Goal: Information Seeking & Learning: Learn about a topic

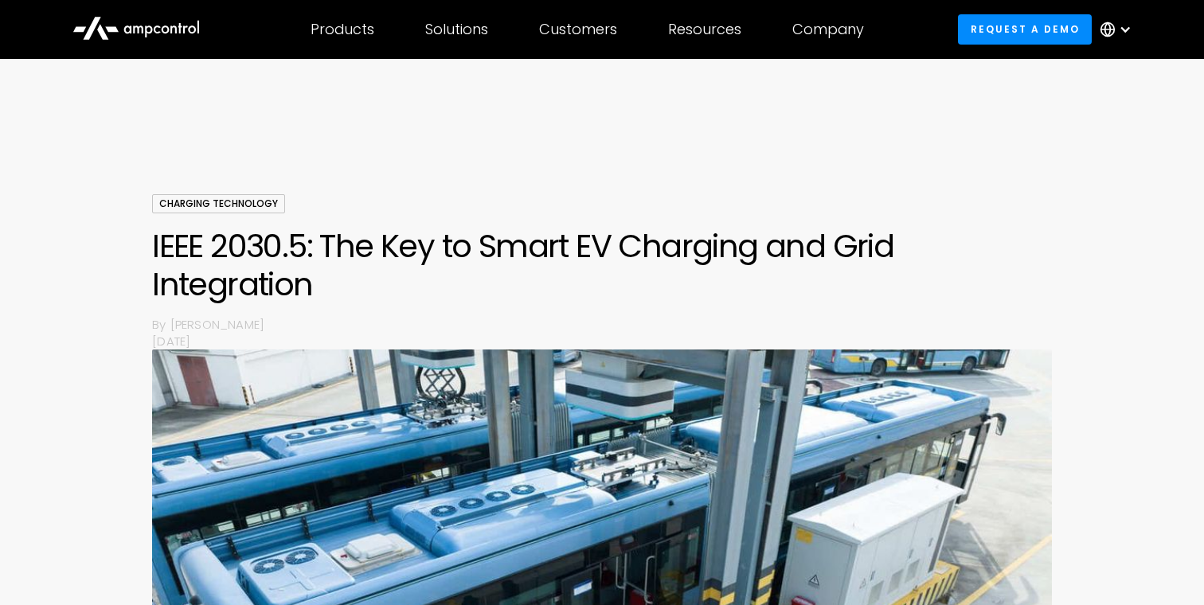
scroll to position [1067, 0]
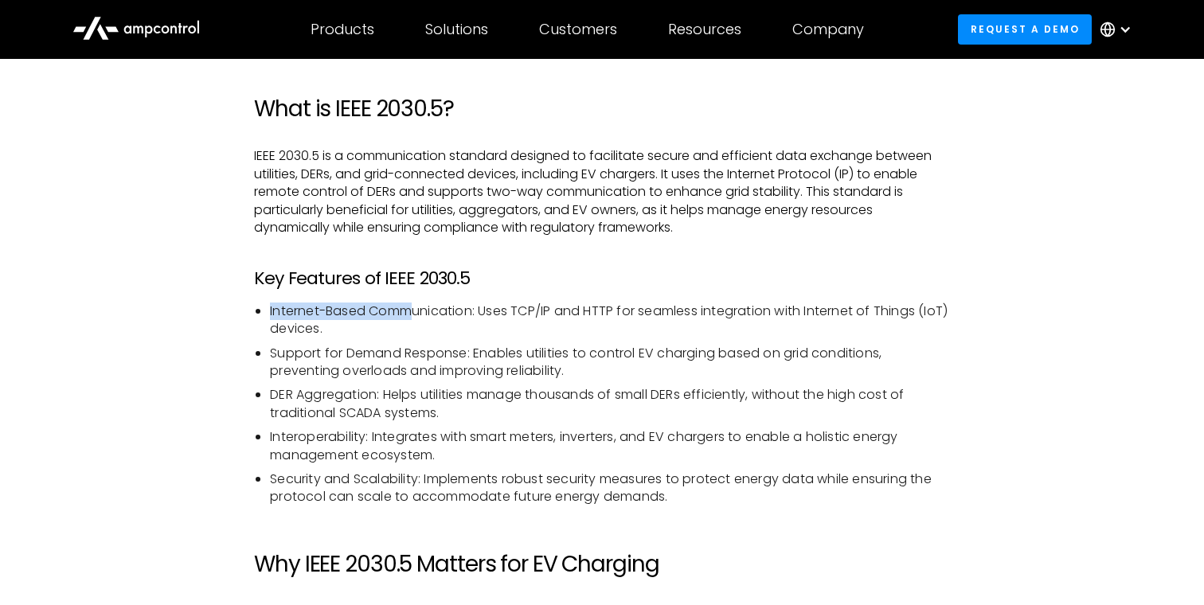
drag, startPoint x: 262, startPoint y: 316, endPoint x: 417, endPoint y: 320, distance: 155.3
click at [419, 319] on li "Internet-Based Communication: Uses TCP/IP and HTTP for seamless integration wit…" at bounding box center [610, 321] width 680 height 36
drag, startPoint x: 483, startPoint y: 321, endPoint x: 353, endPoint y: 322, distance: 130.6
click at [354, 322] on li "Internet-Based Communication: Uses TCP/IP and HTTP for seamless integration wit…" at bounding box center [610, 321] width 680 height 36
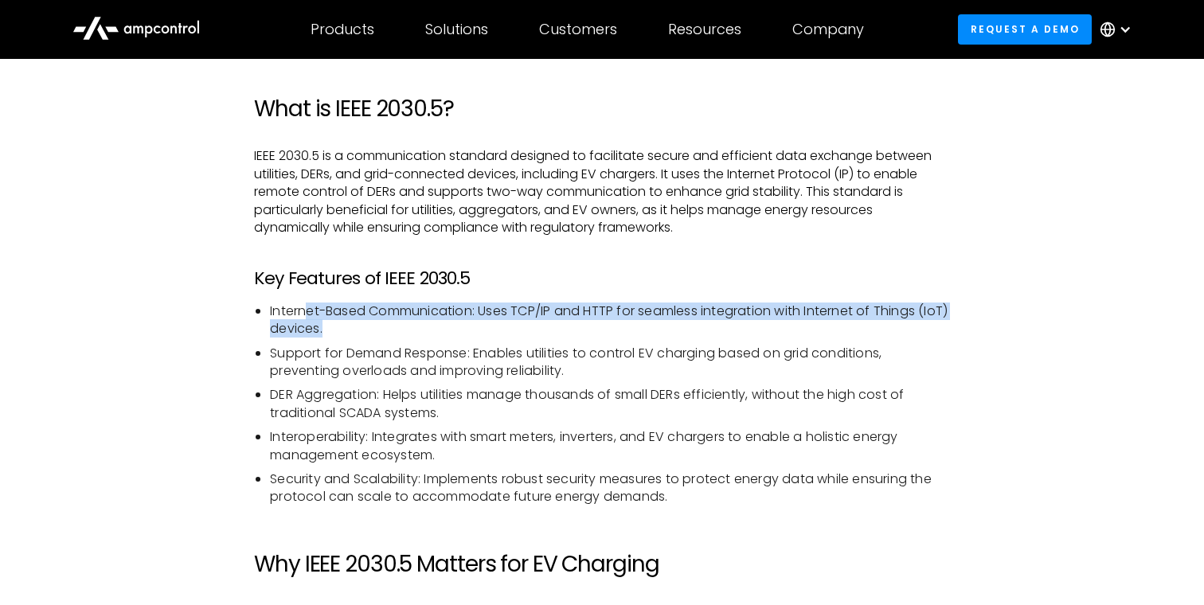
drag, startPoint x: 303, startPoint y: 316, endPoint x: 413, endPoint y: 328, distance: 110.5
click at [412, 327] on li "Internet-Based Communication: Uses TCP/IP and HTTP for seamless integration wit…" at bounding box center [610, 321] width 680 height 36
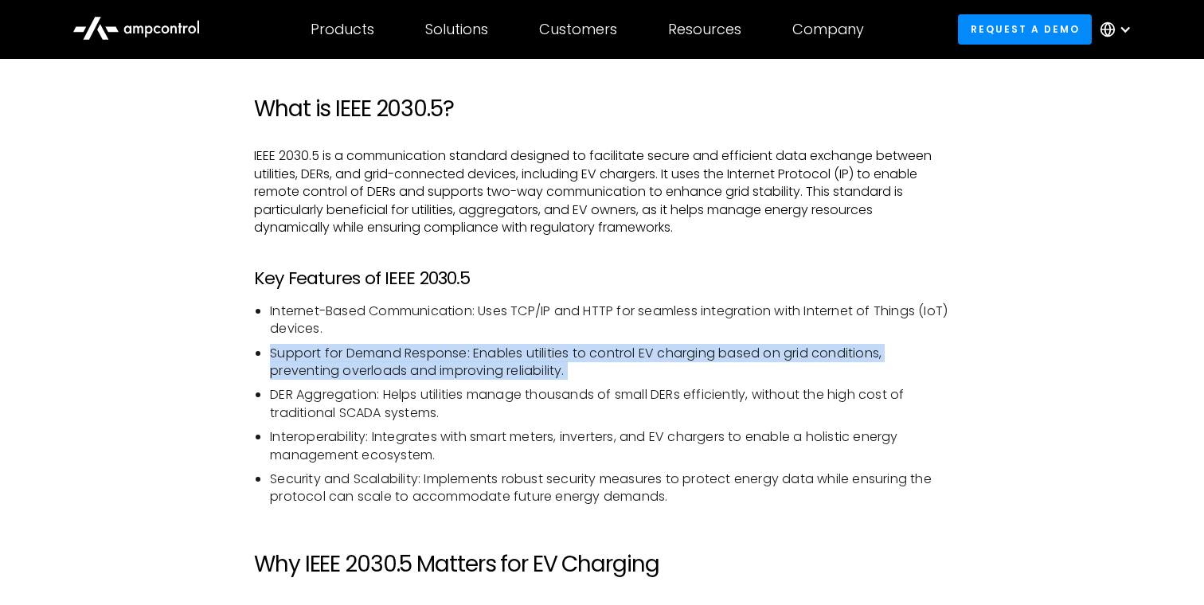
drag, startPoint x: 441, startPoint y: 384, endPoint x: 255, endPoint y: 353, distance: 188.9
click at [255, 353] on ul "Internet-Based Communication: Uses TCP/IP and HTTP for seamless integration wit…" at bounding box center [602, 405] width 696 height 204
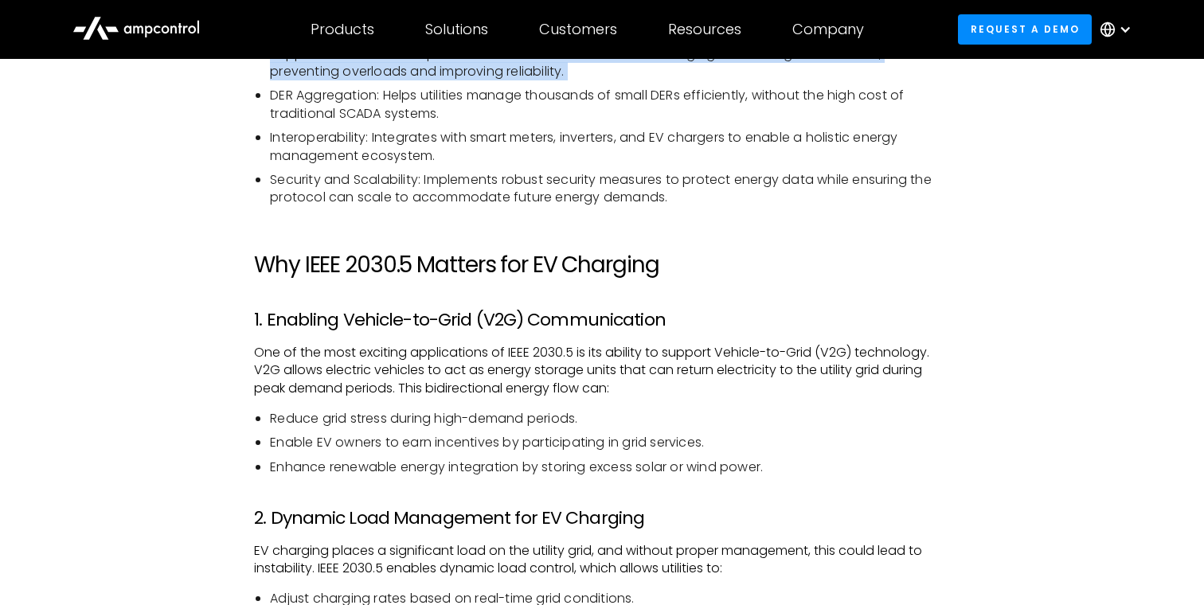
scroll to position [1414, 0]
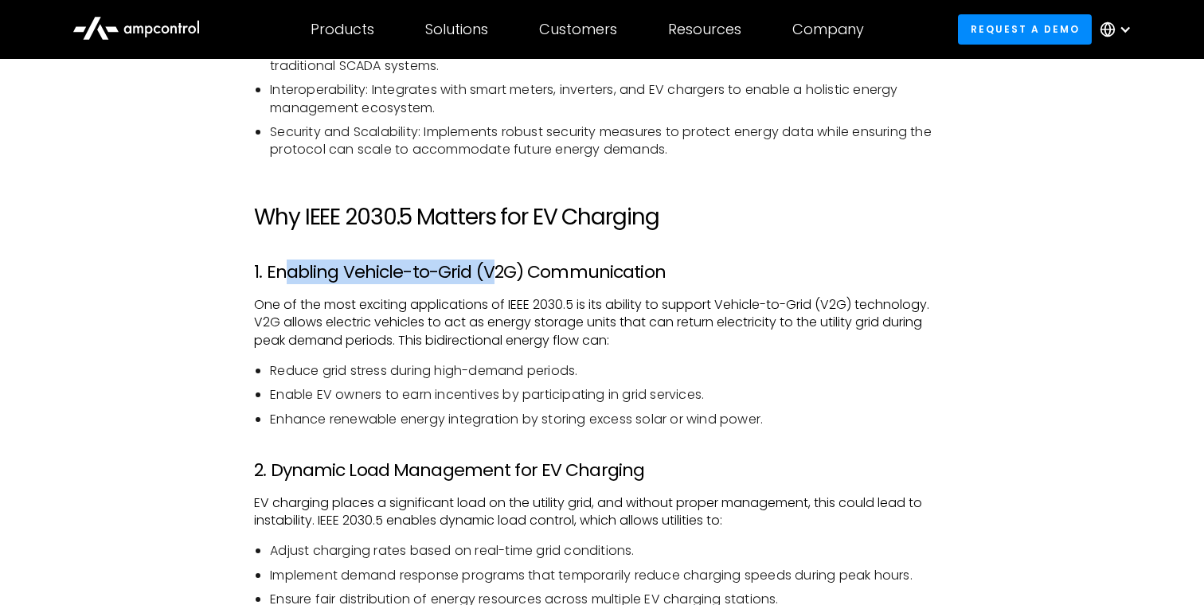
drag, startPoint x: 280, startPoint y: 274, endPoint x: 494, endPoint y: 279, distance: 213.4
click at [492, 279] on h3 "1. Enabling Vehicle-to-Grid (V2G) Communication" at bounding box center [602, 272] width 696 height 21
drag, startPoint x: 539, startPoint y: 279, endPoint x: 412, endPoint y: 284, distance: 127.5
click at [412, 283] on h3 "1. Enabling Vehicle-to-Grid (V2G) Communication" at bounding box center [602, 272] width 696 height 21
drag, startPoint x: 289, startPoint y: 270, endPoint x: 564, endPoint y: 283, distance: 275.8
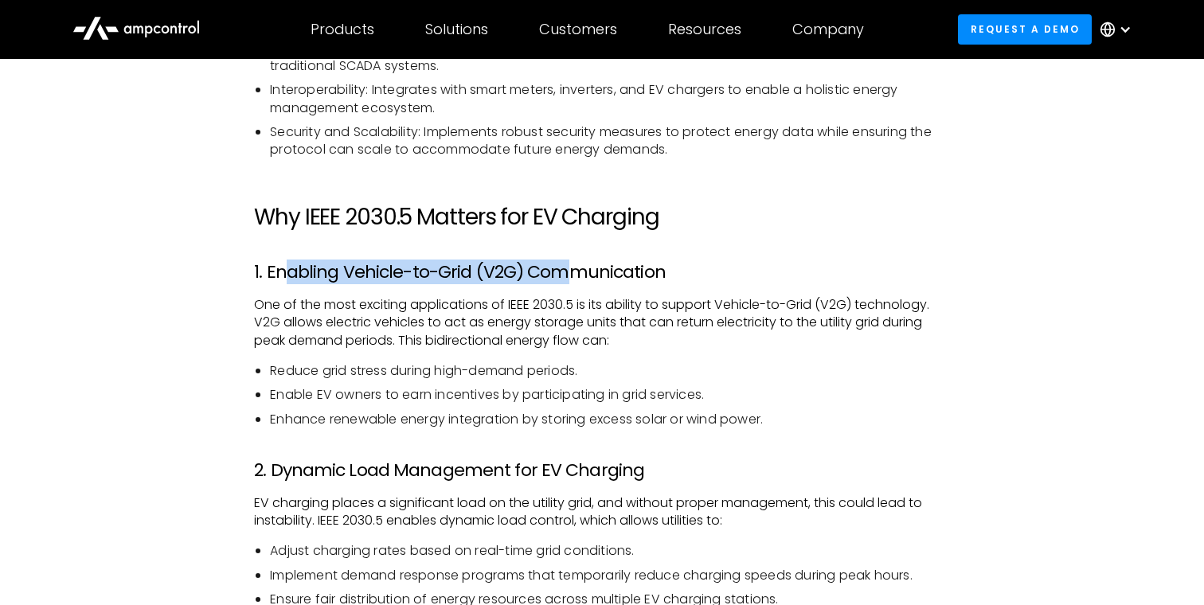
click at [564, 279] on h3 "1. Enabling Vehicle-to-Grid (V2G) Communication" at bounding box center [602, 272] width 696 height 21
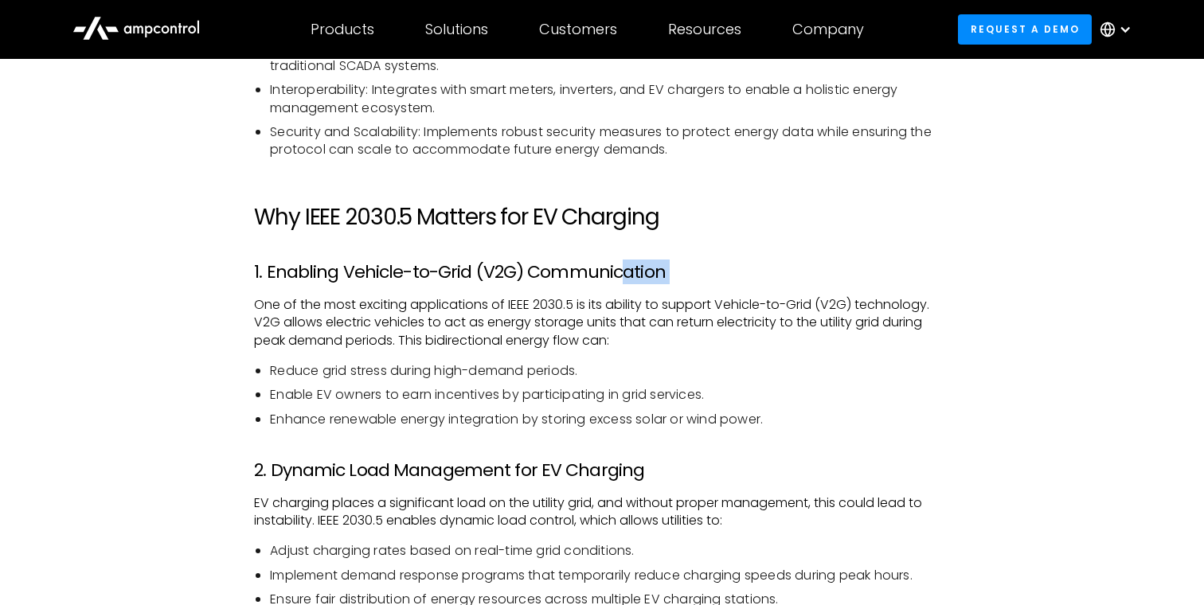
drag, startPoint x: 614, startPoint y: 283, endPoint x: 335, endPoint y: 287, distance: 278.7
click at [462, 275] on h3 "1. Enabling Vehicle-to-Grid (V2G) Communication" at bounding box center [602, 272] width 696 height 21
drag, startPoint x: 402, startPoint y: 275, endPoint x: 587, endPoint y: 275, distance: 184.7
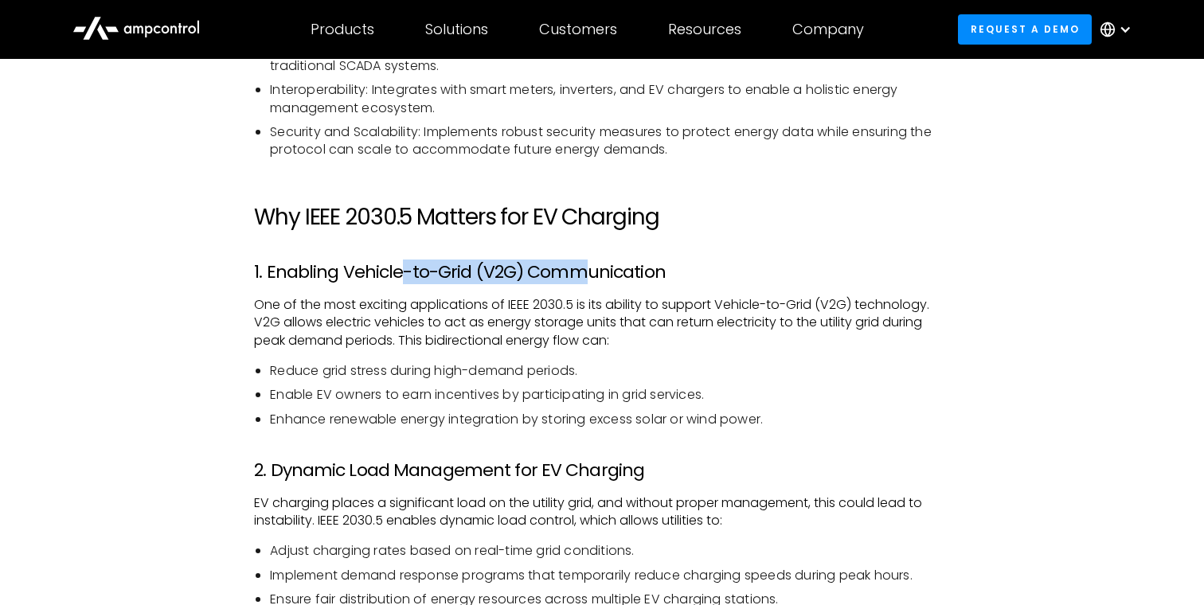
click at [584, 275] on h3 "1. Enabling Vehicle-to-Grid (V2G) Communication" at bounding box center [602, 272] width 696 height 21
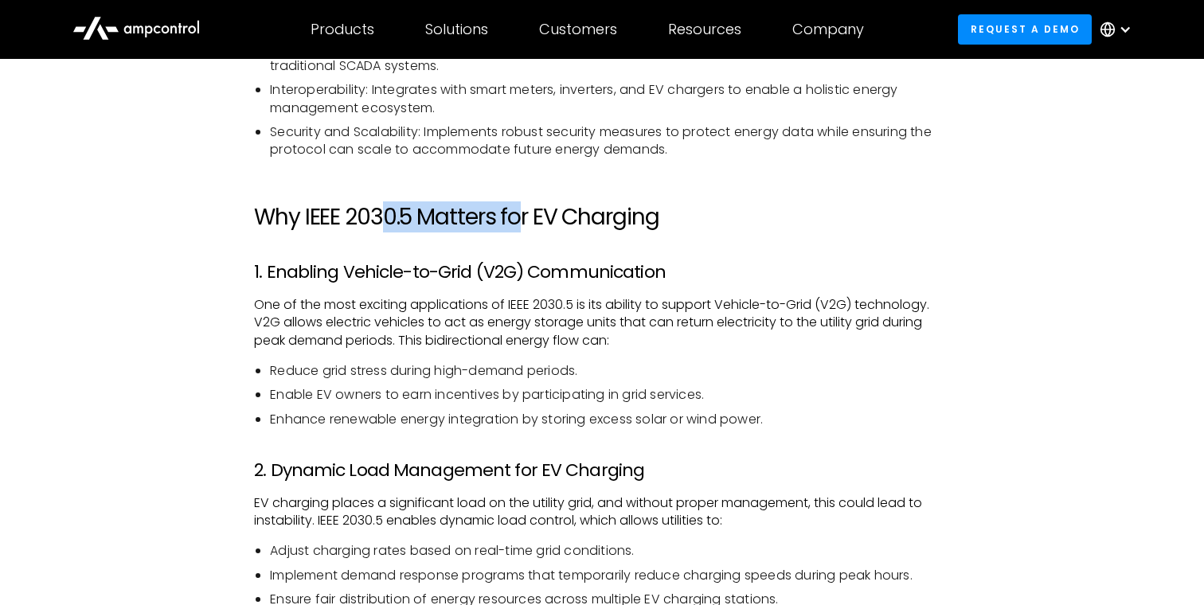
drag, startPoint x: 384, startPoint y: 224, endPoint x: 530, endPoint y: 219, distance: 146.6
click at [530, 219] on h2 "Why IEEE 2030.5 Matters for EV Charging" at bounding box center [602, 217] width 696 height 27
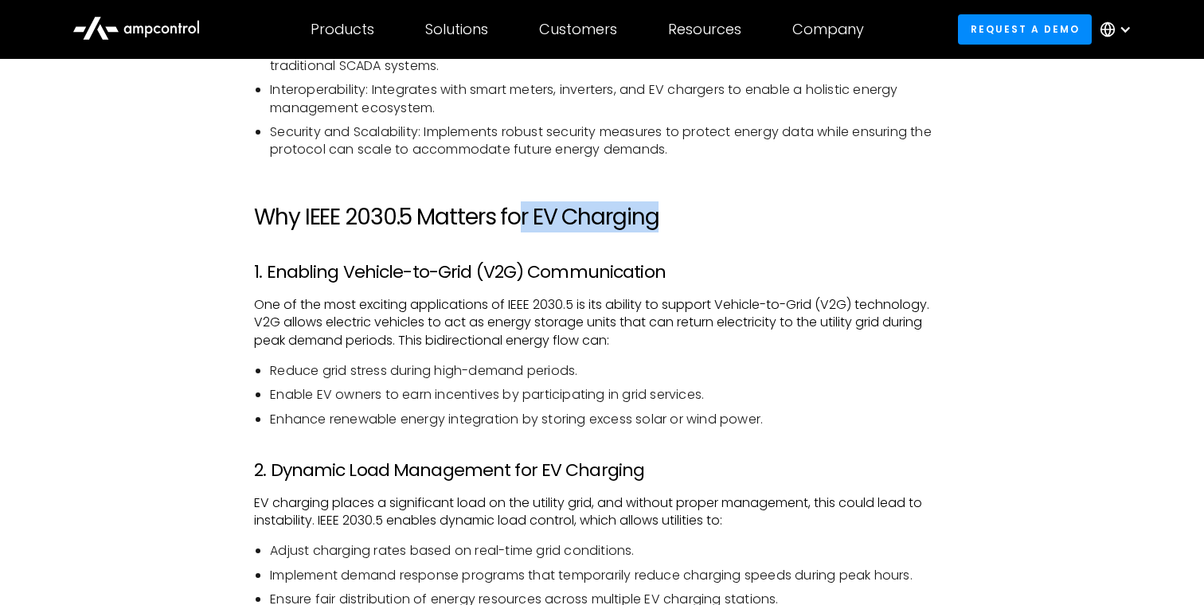
drag, startPoint x: 524, startPoint y: 221, endPoint x: 698, endPoint y: 217, distance: 174.4
click at [698, 217] on h2 "Why IEEE 2030.5 Matters for EV Charging" at bounding box center [602, 217] width 696 height 27
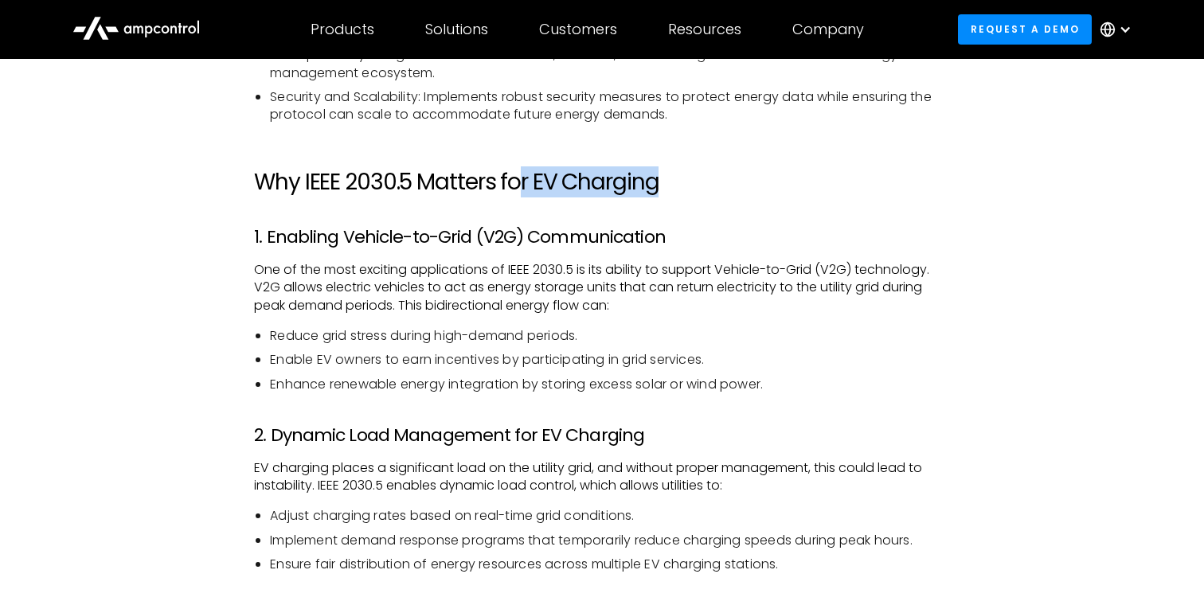
scroll to position [1470, 0]
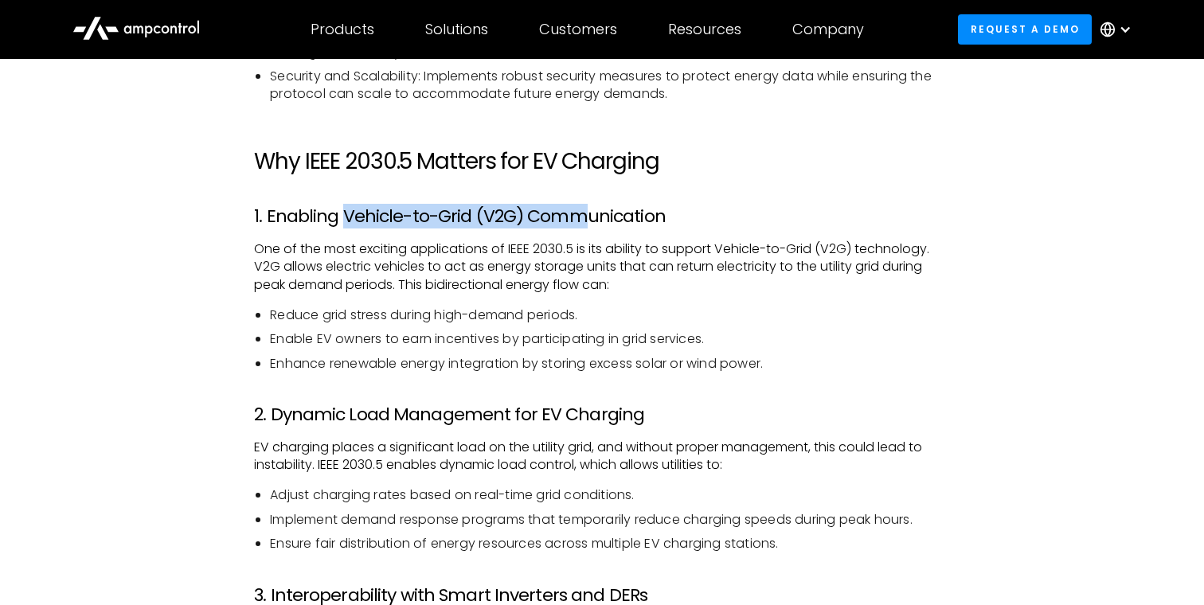
drag, startPoint x: 342, startPoint y: 219, endPoint x: 588, endPoint y: 219, distance: 246.8
click at [588, 219] on h3 "1. Enabling Vehicle-to-Grid (V2G) Communication" at bounding box center [602, 216] width 696 height 21
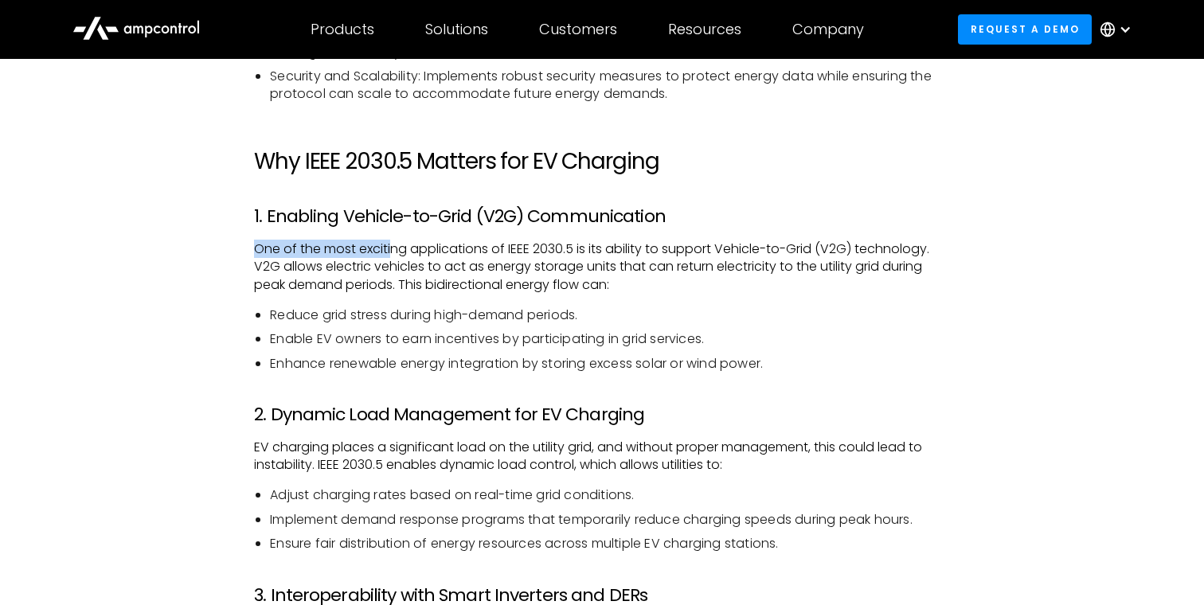
drag, startPoint x: 666, startPoint y: 233, endPoint x: 385, endPoint y: 247, distance: 281.4
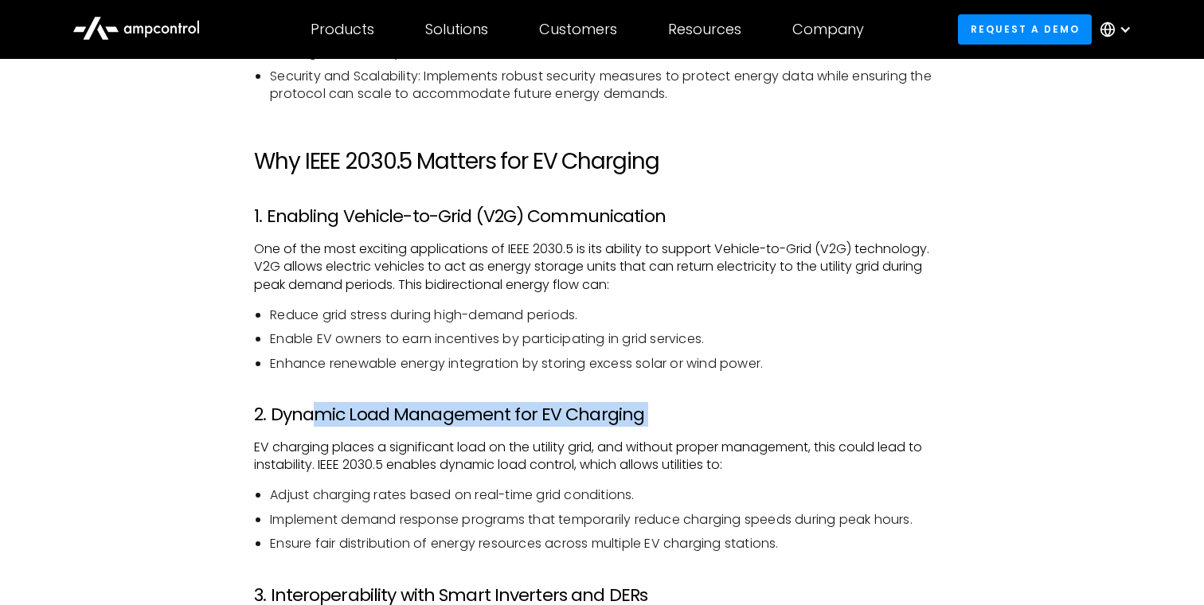
drag, startPoint x: 318, startPoint y: 412, endPoint x: 596, endPoint y: 427, distance: 278.2
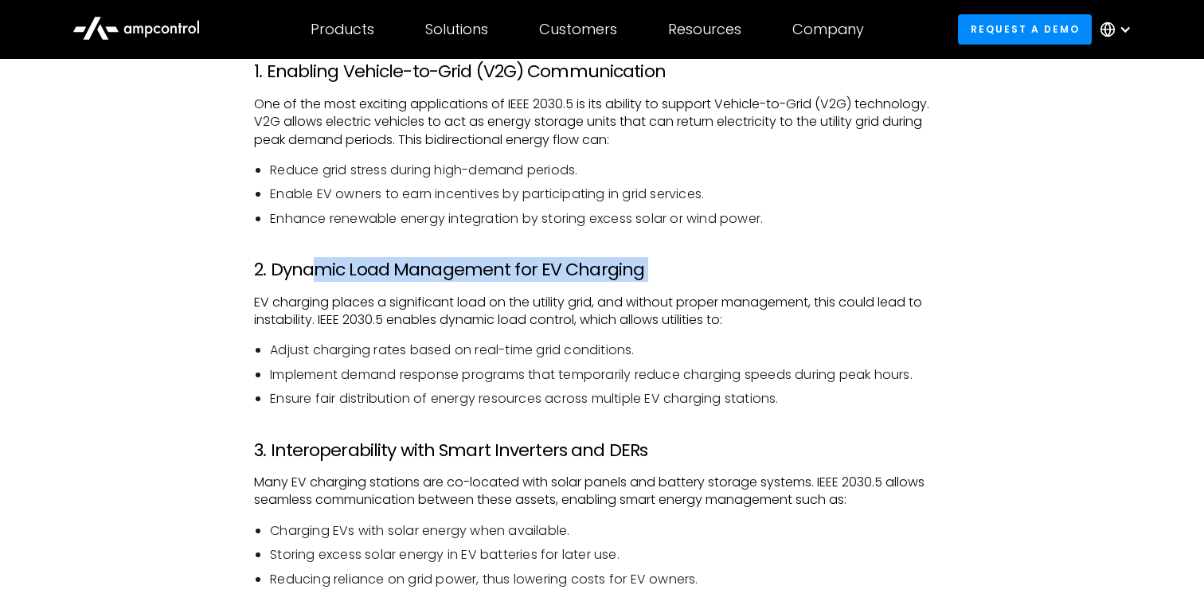
scroll to position [1638, 0]
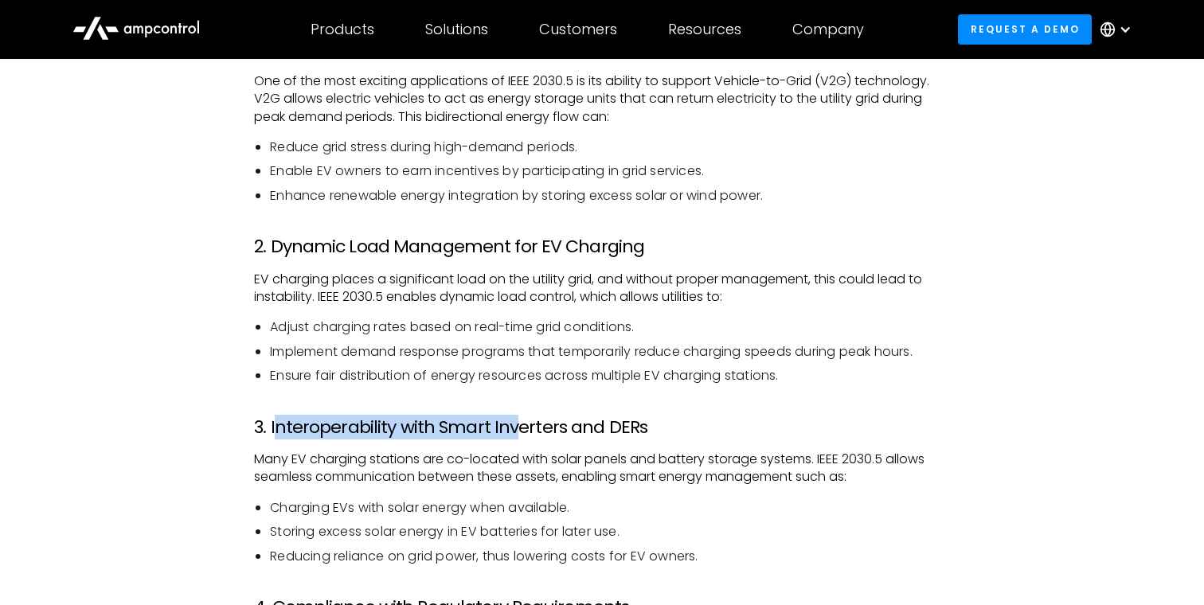
drag, startPoint x: 275, startPoint y: 420, endPoint x: 517, endPoint y: 436, distance: 242.5
click at [517, 436] on h3 "3. Interoperability with Smart Inverters and DERs" at bounding box center [602, 427] width 696 height 21
click at [549, 435] on h3 "3. Interoperability with Smart Inverters and DERs" at bounding box center [602, 427] width 696 height 21
drag, startPoint x: 436, startPoint y: 435, endPoint x: 528, endPoint y: 420, distance: 92.8
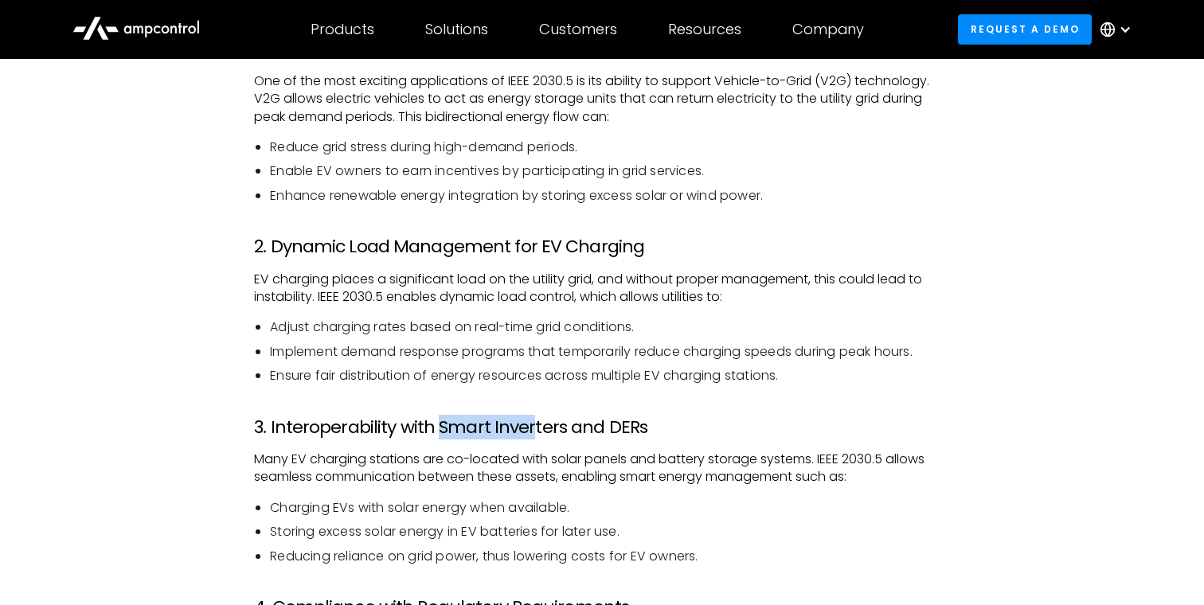
click at [526, 420] on h3 "3. Interoperability with Smart Inverters and DERs" at bounding box center [602, 427] width 696 height 21
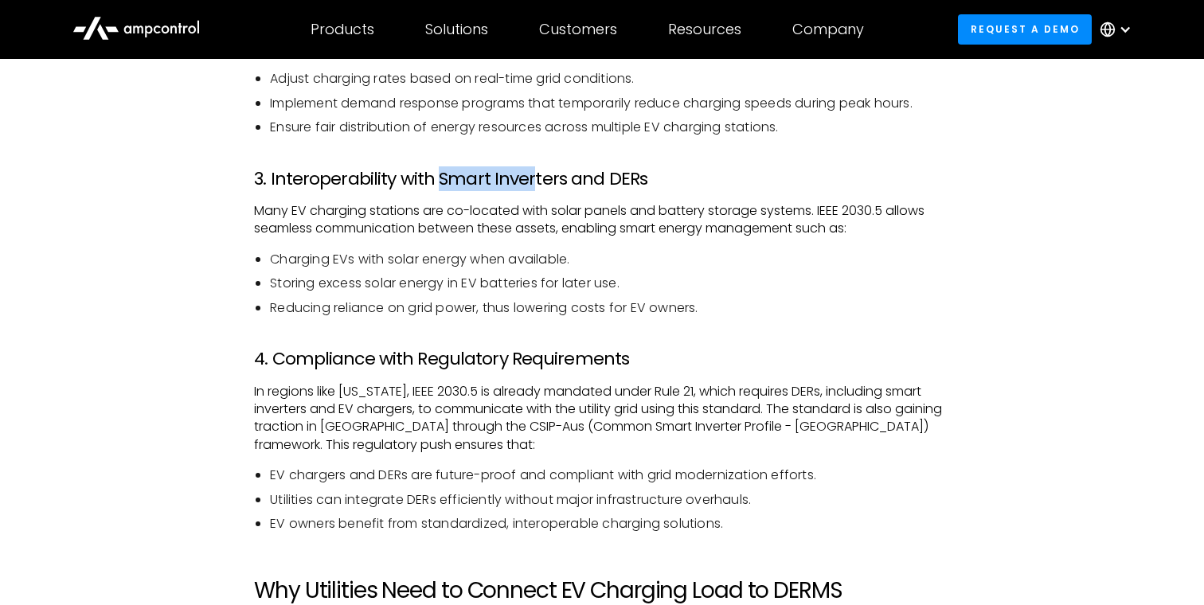
scroll to position [1888, 0]
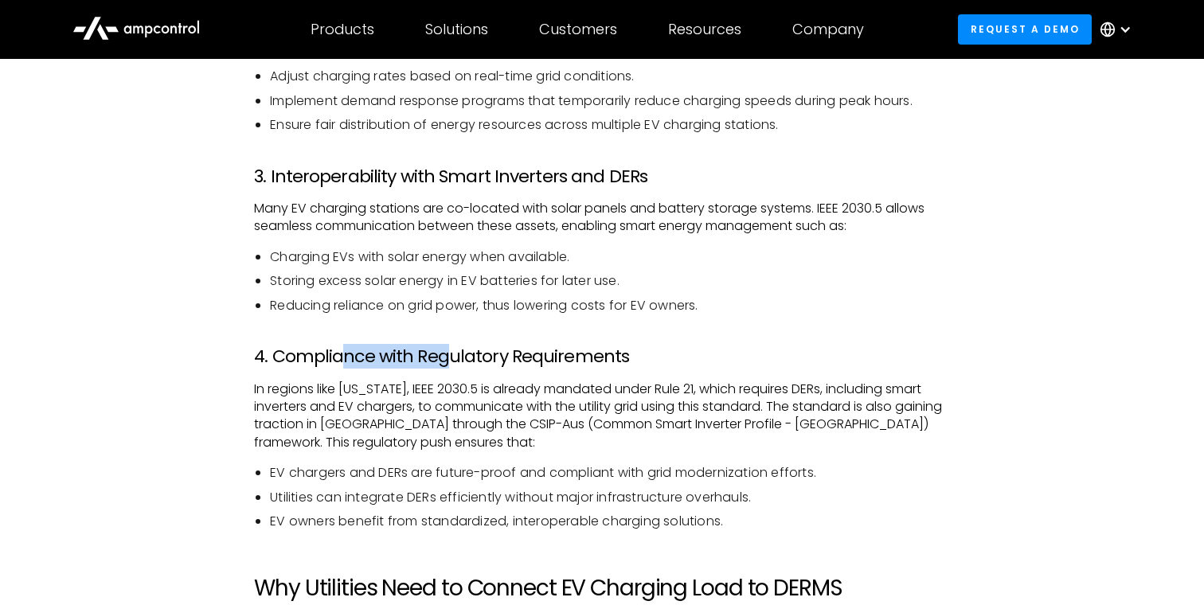
drag, startPoint x: 338, startPoint y: 364, endPoint x: 449, endPoint y: 364, distance: 110.7
click at [447, 364] on h3 "4. Compliance with Regulatory Requirements" at bounding box center [602, 356] width 696 height 21
drag, startPoint x: 487, startPoint y: 361, endPoint x: 339, endPoint y: 370, distance: 148.3
click at [339, 370] on div "Introduction As the number of electric vehicles (EVs) on the road continues to …" at bounding box center [602, 567] width 696 height 2994
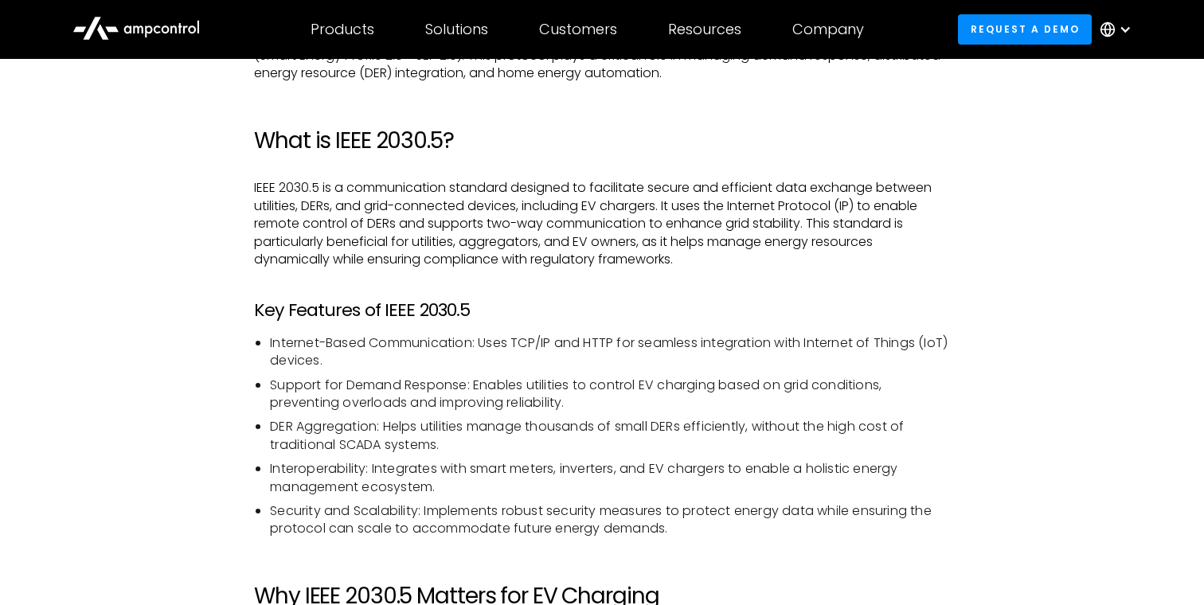
scroll to position [1037, 0]
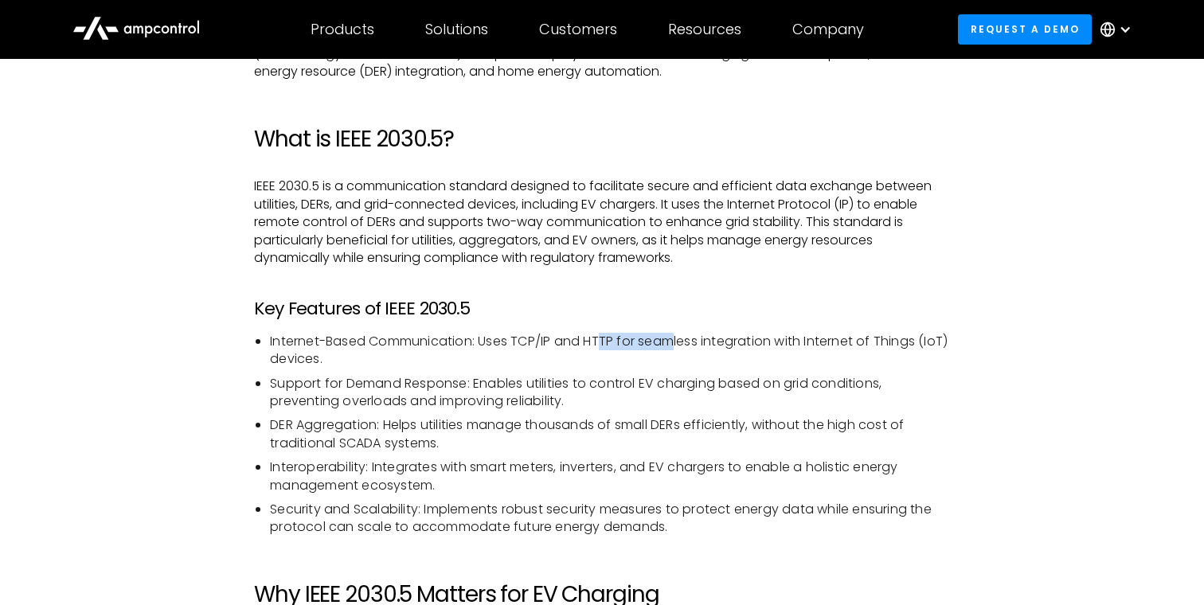
drag, startPoint x: 603, startPoint y: 339, endPoint x: 677, endPoint y: 340, distance: 73.2
click at [677, 340] on li "Internet-Based Communication: Uses TCP/IP and HTTP for seamless integration wit…" at bounding box center [610, 351] width 680 height 36
drag, startPoint x: 455, startPoint y: 386, endPoint x: 612, endPoint y: 394, distance: 157.8
click at [612, 389] on li "Support for Demand Response: Enables utilities to control EV charging based on …" at bounding box center [610, 393] width 680 height 36
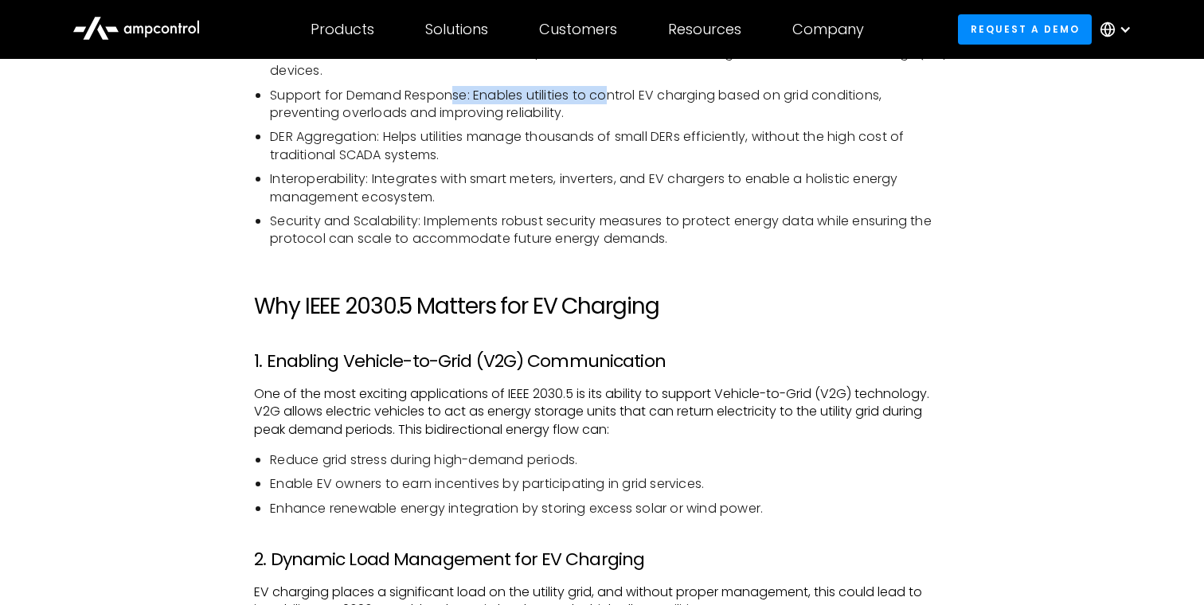
scroll to position [1347, 0]
